Goal: Task Accomplishment & Management: Manage account settings

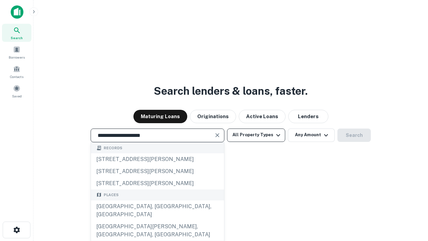
type input "**********"
click at [256, 135] on button "All Property Types" at bounding box center [256, 134] width 58 height 13
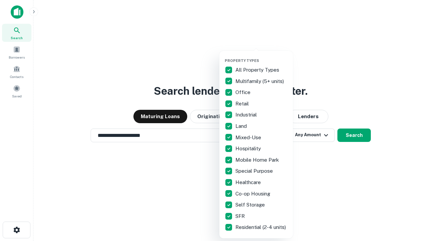
click at [261, 56] on button "button" at bounding box center [262, 56] width 74 height 0
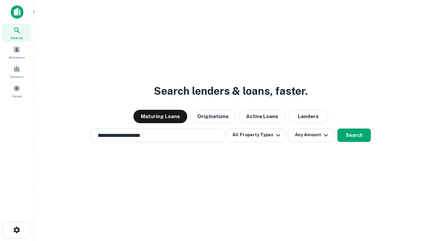
scroll to position [10, 0]
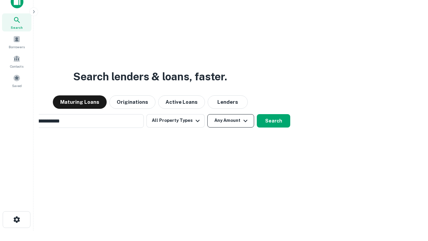
click at [207, 114] on button "Any Amount" at bounding box center [230, 120] width 47 height 13
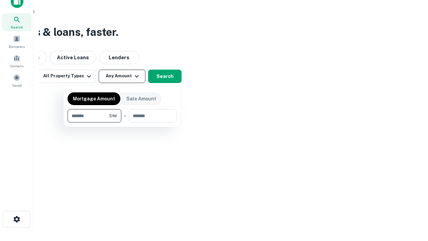
type input "*******"
click at [122, 122] on button "button" at bounding box center [121, 122] width 109 height 0
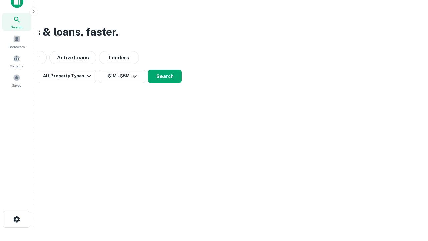
scroll to position [10, 0]
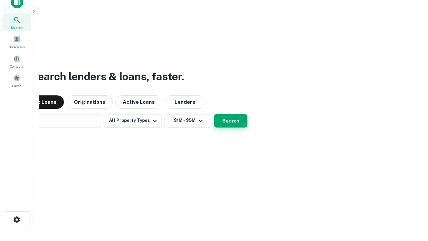
click at [214, 114] on button "Search" at bounding box center [230, 120] width 33 height 13
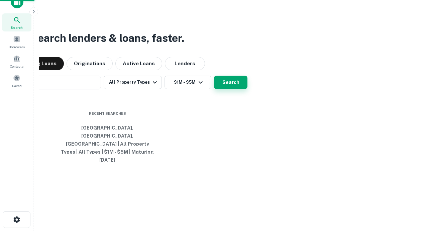
scroll to position [11, 0]
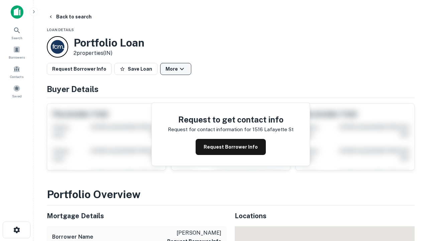
click at [175, 69] on button "More" at bounding box center [175, 69] width 31 height 12
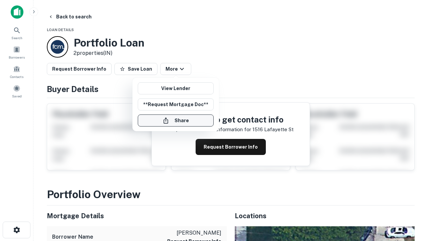
click at [175, 120] on button "Share" at bounding box center [176, 120] width 76 height 12
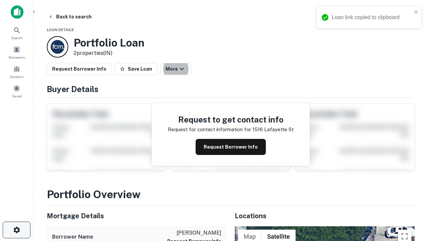
click at [16, 230] on icon "button" at bounding box center [17, 230] width 8 height 8
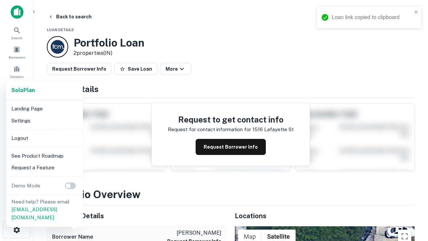
click at [44, 138] on li "Logout" at bounding box center [45, 138] width 72 height 12
